Goal: Task Accomplishment & Management: Use online tool/utility

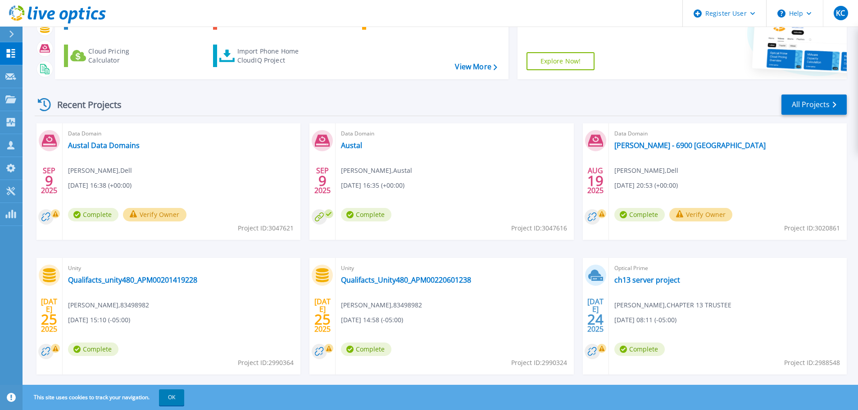
scroll to position [89, 0]
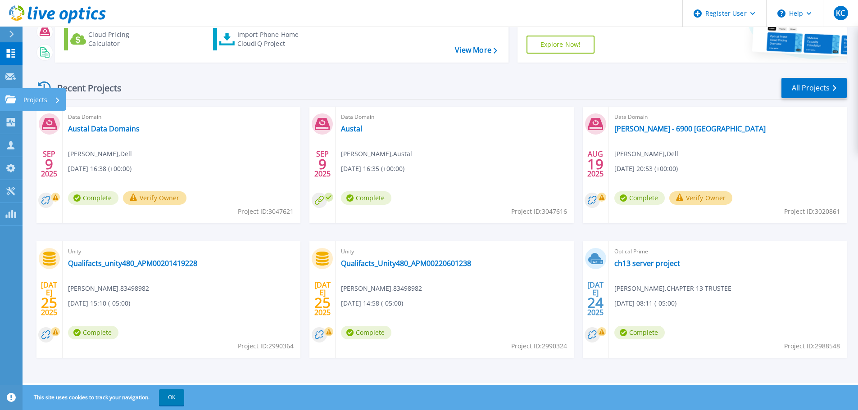
click at [11, 98] on icon at bounding box center [10, 99] width 11 height 8
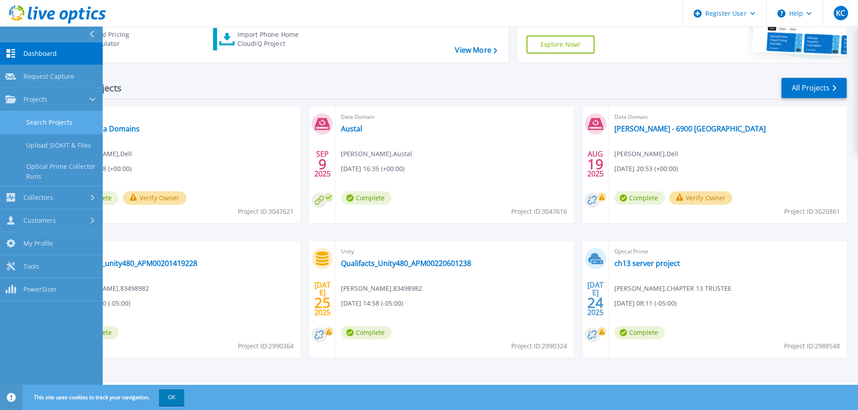
click at [43, 123] on link "Search Projects" at bounding box center [51, 122] width 103 height 23
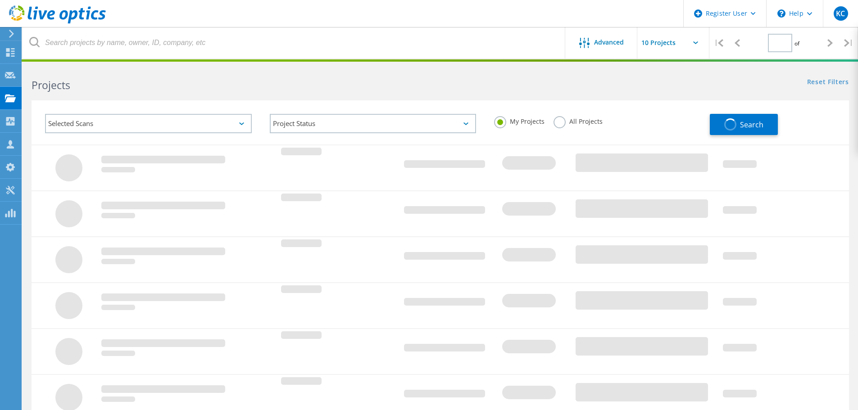
type input "1"
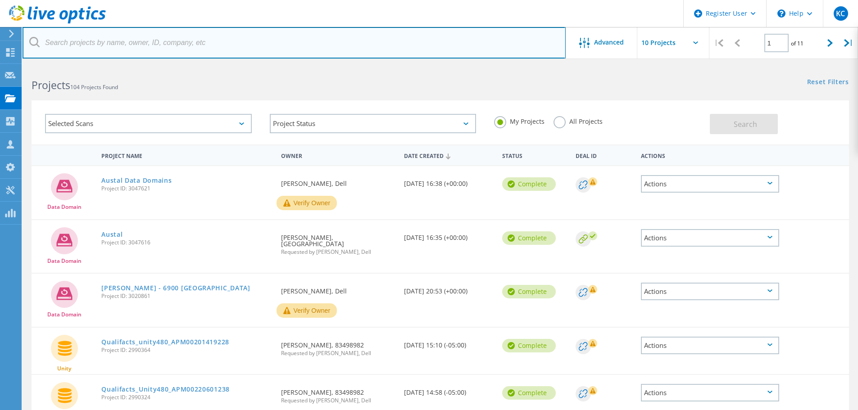
click at [110, 44] on input "text" at bounding box center [294, 43] width 543 height 32
paste input "[PERSON_NAME][EMAIL_ADDRESS][PERSON_NAME][DOMAIN_NAME]"
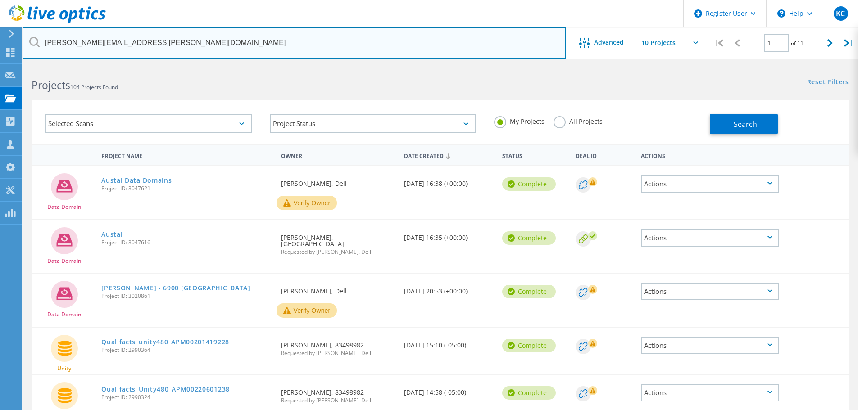
type input "[PERSON_NAME][EMAIL_ADDRESS][PERSON_NAME][DOMAIN_NAME]"
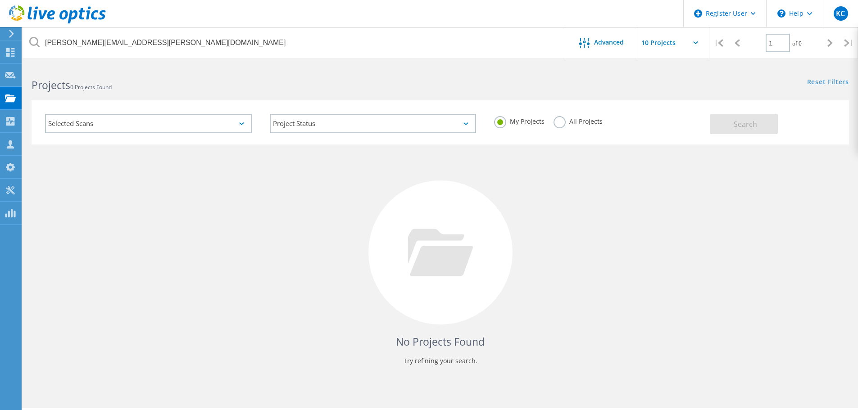
click at [570, 123] on label "All Projects" at bounding box center [577, 120] width 49 height 9
click at [0, 0] on input "All Projects" at bounding box center [0, 0] width 0 height 0
click at [706, 120] on div "My Projects All Projects" at bounding box center [597, 121] width 225 height 33
click at [717, 120] on button "Search" at bounding box center [744, 124] width 68 height 20
